Goal: Task Accomplishment & Management: Use online tool/utility

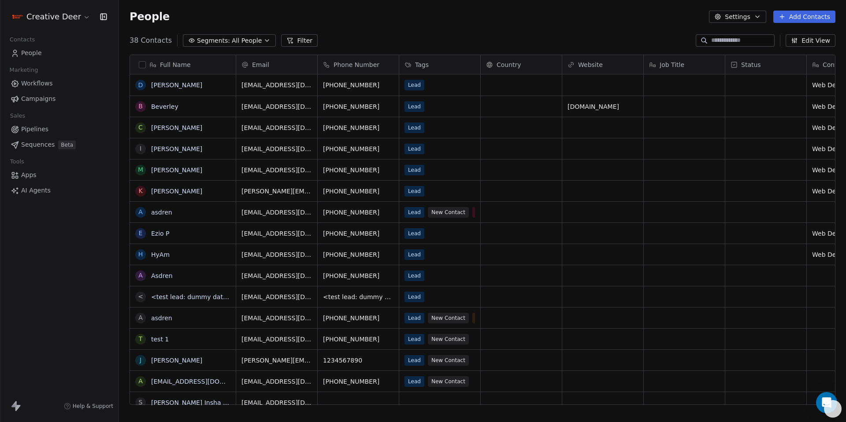
scroll to position [365, 721]
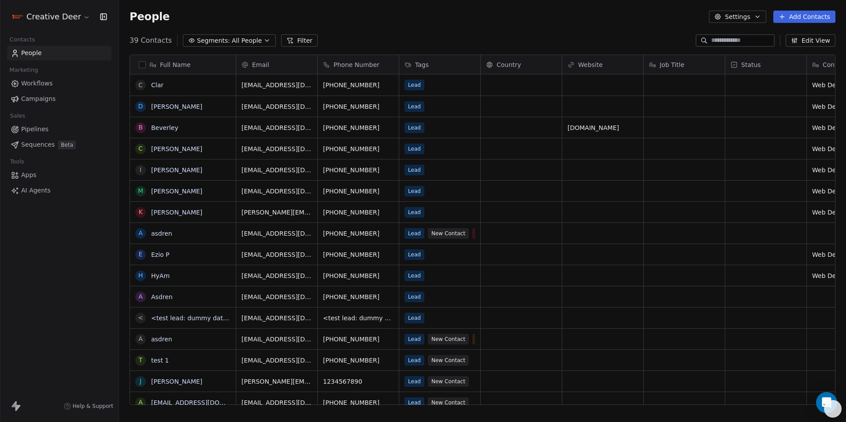
scroll to position [365, 721]
click at [445, 354] on div "Lead New Contact VIP No Show" at bounding box center [457, 345] width 105 height 25
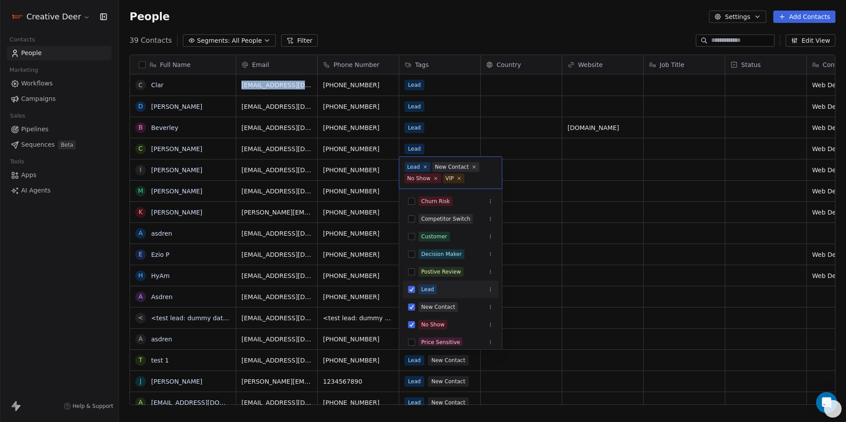
click at [445, 354] on html "Creative Deer Contacts People Marketing Workflows Campaigns Sales Pipelines Seq…" at bounding box center [423, 211] width 846 height 422
click at [414, 324] on button "Suggestions" at bounding box center [411, 324] width 7 height 7
click at [591, 284] on html "Creative Deer Contacts People Marketing Workflows Campaigns Sales Pipelines Seq…" at bounding box center [423, 211] width 846 height 422
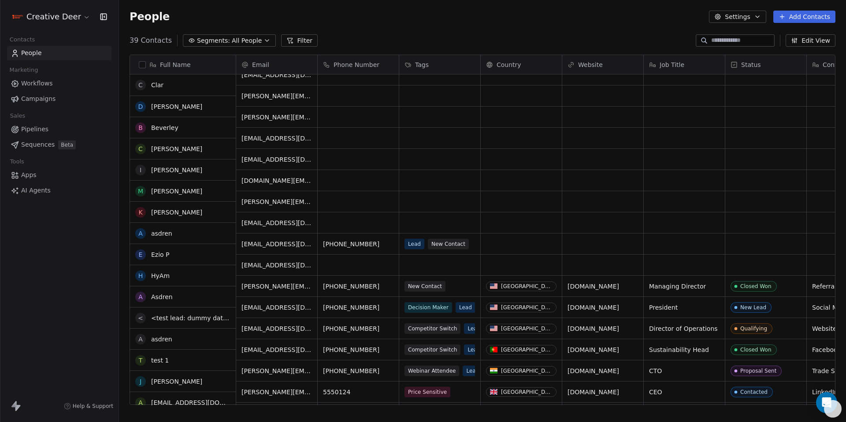
scroll to position [415, 0]
